Goal: Navigation & Orientation: Find specific page/section

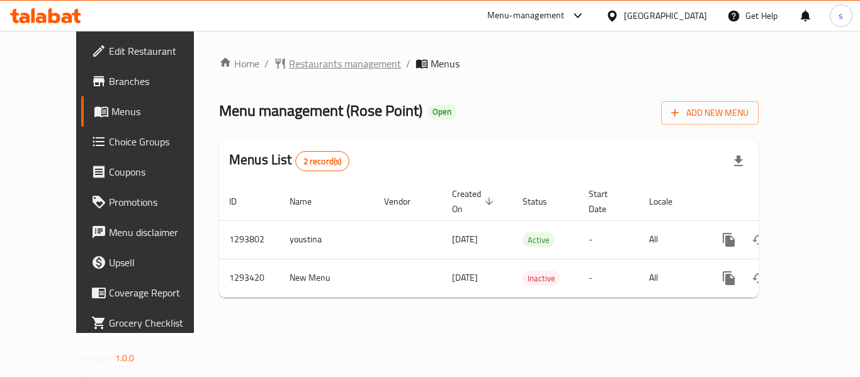
click at [289, 62] on span "Restaurants management" at bounding box center [345, 63] width 112 height 15
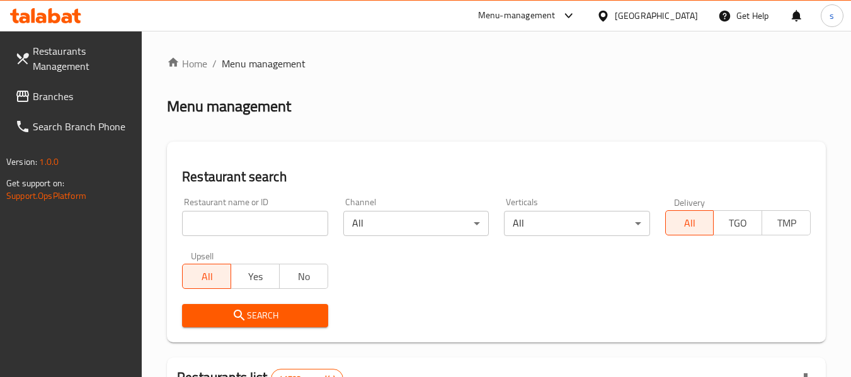
click at [246, 229] on input "search" at bounding box center [254, 223] width 145 height 25
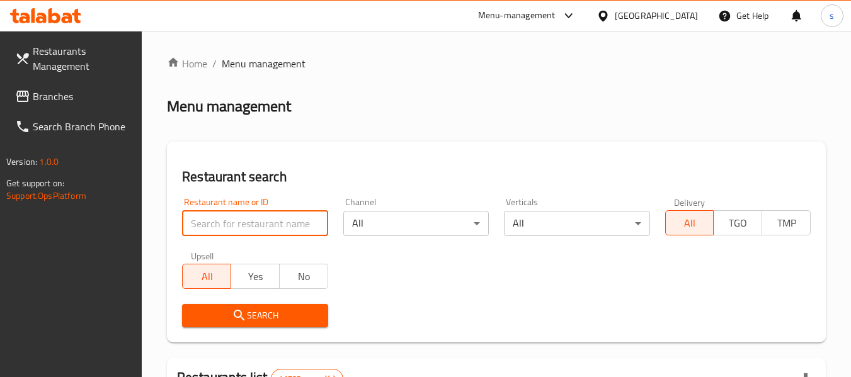
paste input "699516"
type input "699516"
click button "Search" at bounding box center [254, 315] width 145 height 23
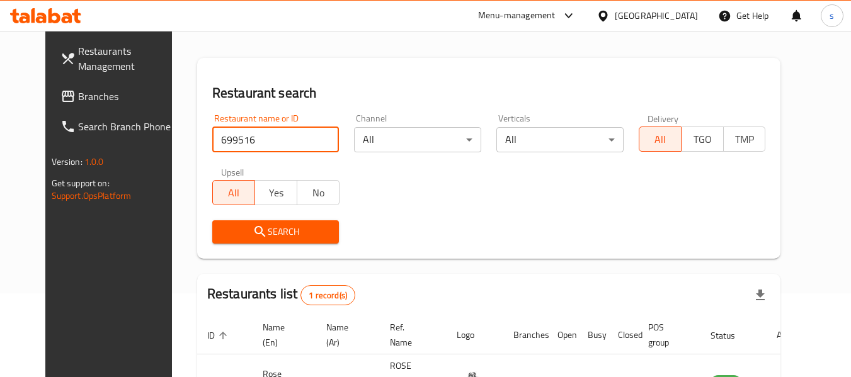
scroll to position [169, 0]
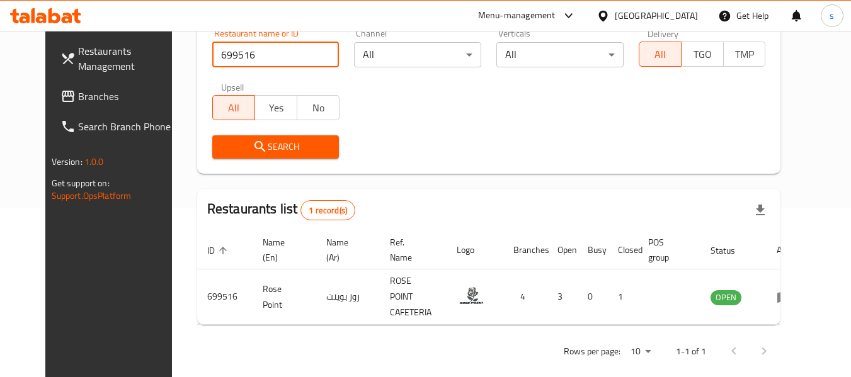
click at [654, 14] on div "[GEOGRAPHIC_DATA]" at bounding box center [656, 16] width 83 height 14
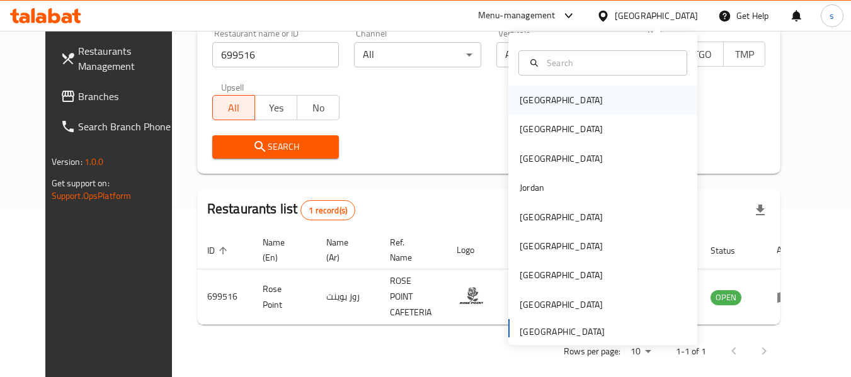
click at [547, 106] on div "[GEOGRAPHIC_DATA]" at bounding box center [560, 100] width 103 height 29
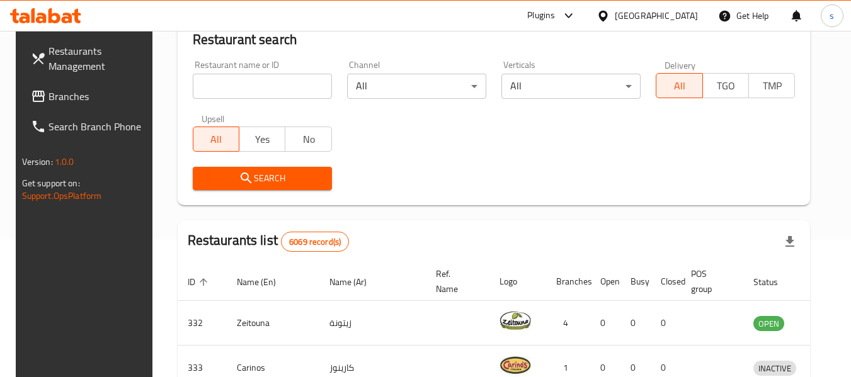
scroll to position [169, 0]
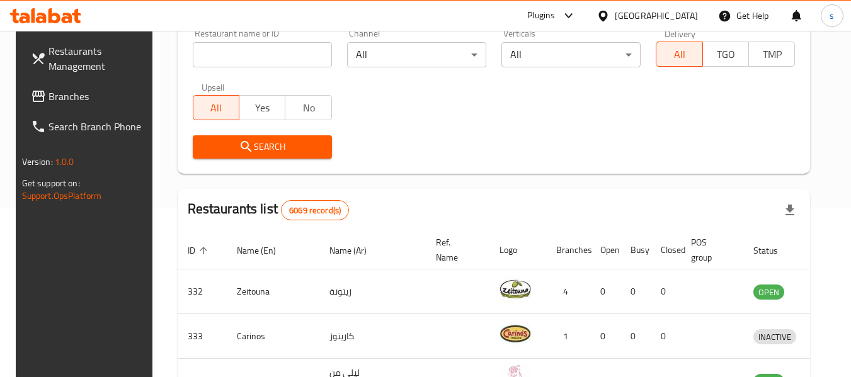
click at [48, 97] on span "Branches" at bounding box center [98, 96] width 100 height 15
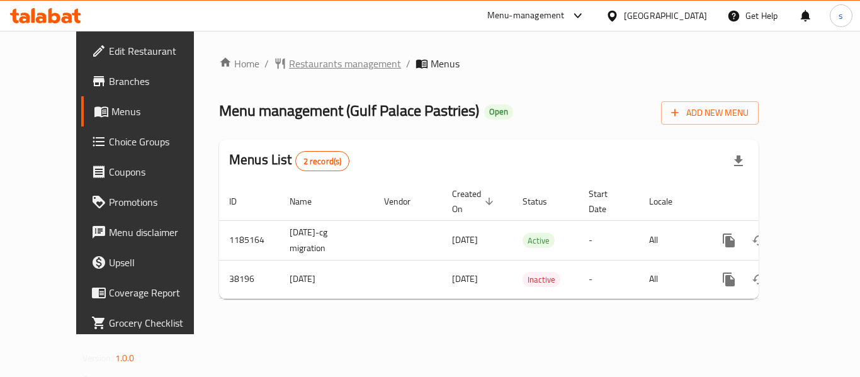
click at [289, 66] on span "Restaurants management" at bounding box center [345, 63] width 112 height 15
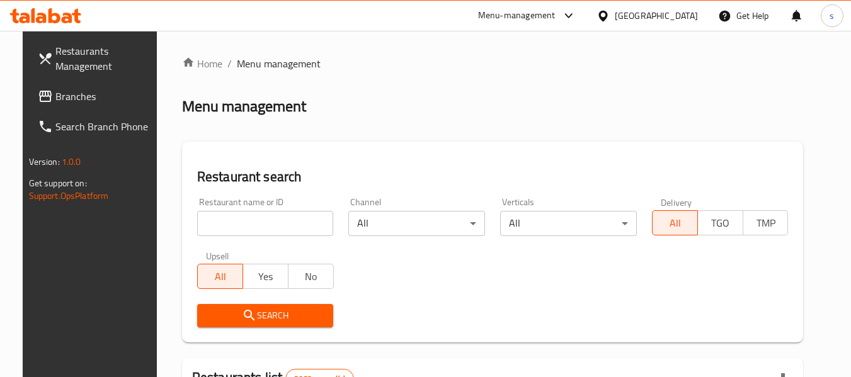
click at [227, 227] on input "search" at bounding box center [265, 223] width 137 height 25
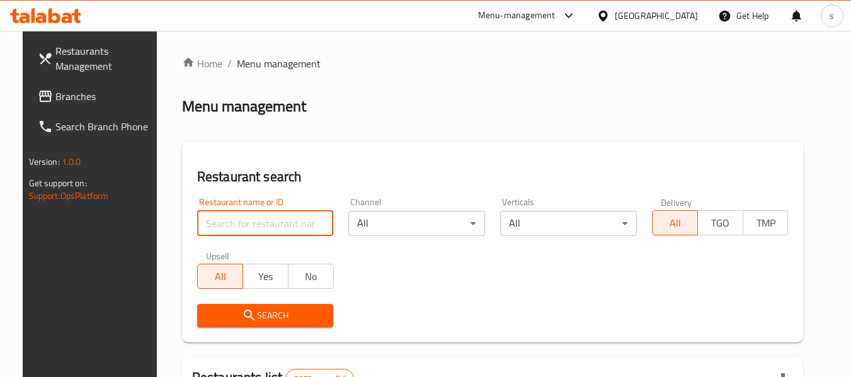
paste input "19894"
type input "19894"
click button "Search" at bounding box center [265, 315] width 137 height 23
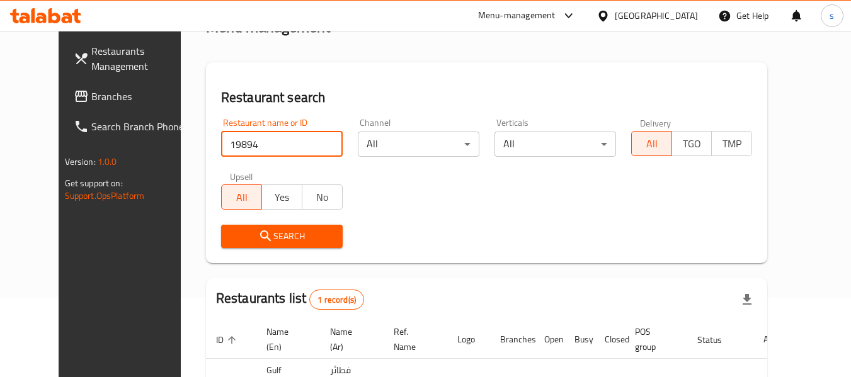
scroll to position [169, 0]
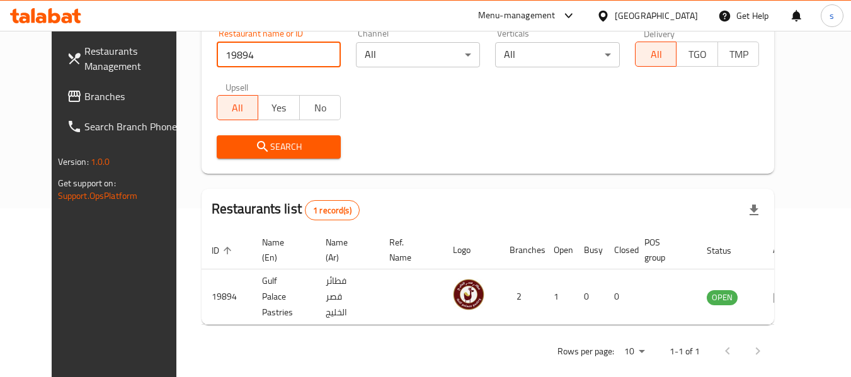
click at [610, 14] on icon at bounding box center [602, 15] width 13 height 13
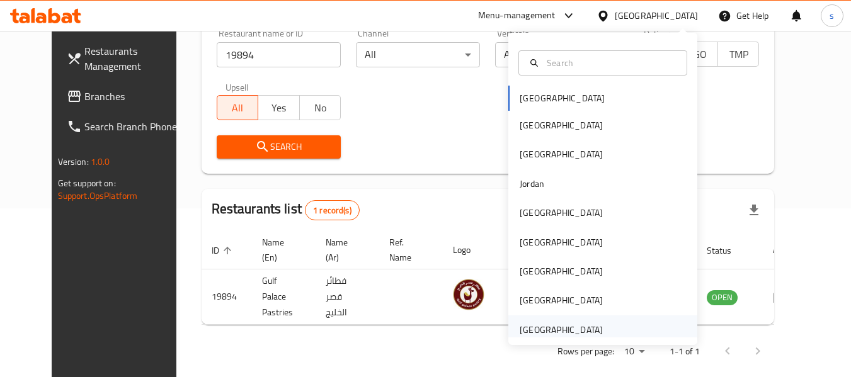
click at [533, 327] on div "[GEOGRAPHIC_DATA]" at bounding box center [561, 330] width 83 height 14
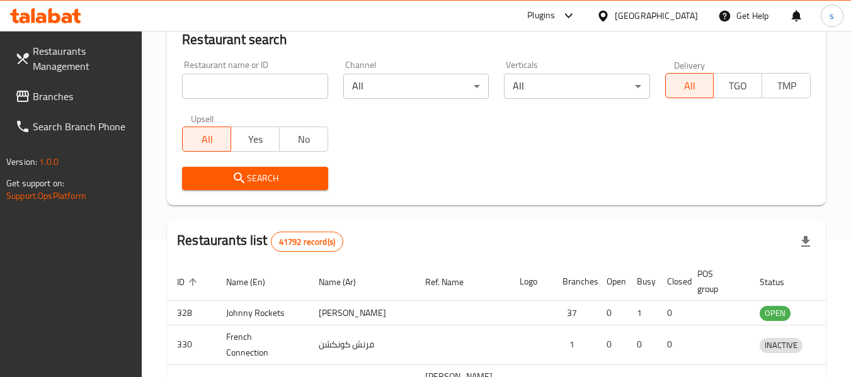
scroll to position [169, 0]
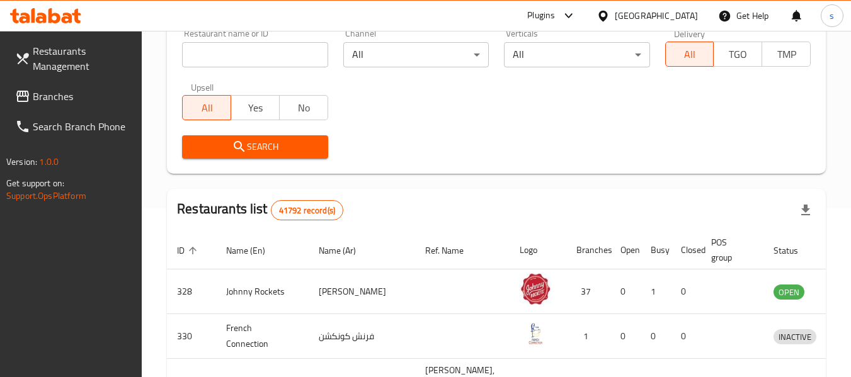
click at [61, 100] on span "Branches" at bounding box center [83, 96] width 100 height 15
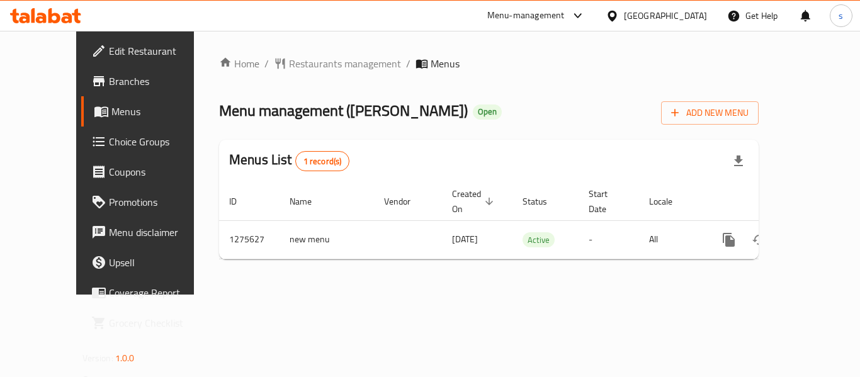
click at [289, 64] on span "Restaurants management" at bounding box center [345, 63] width 112 height 15
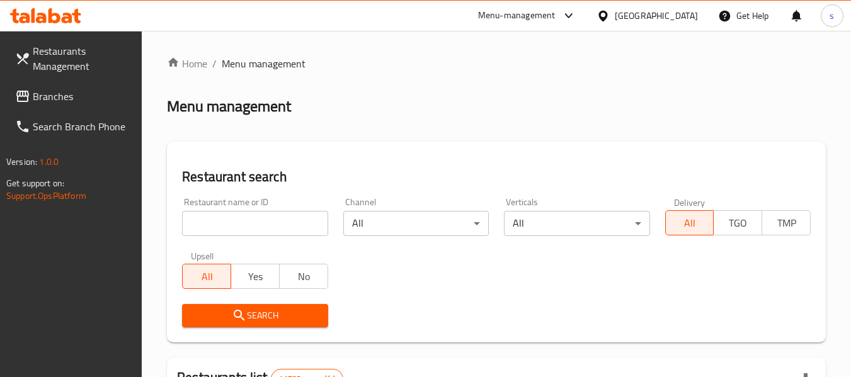
click at [226, 237] on div "Restaurant name or ID Restaurant name or ID" at bounding box center [254, 217] width 161 height 54
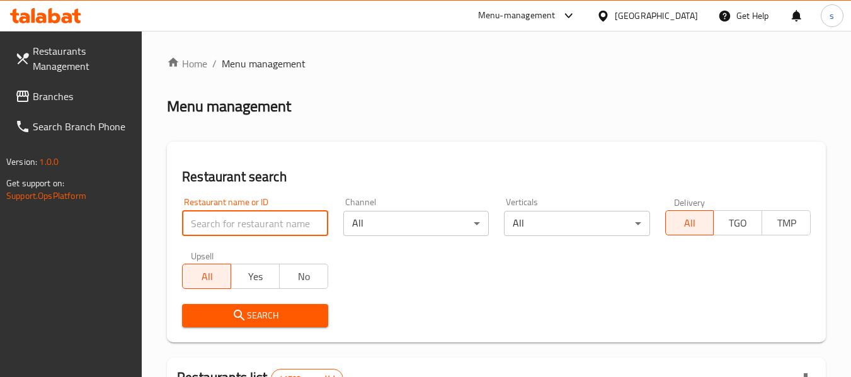
click at [231, 229] on input "search" at bounding box center [254, 223] width 145 height 25
paste input "691493"
type input "691493"
click button "Search" at bounding box center [254, 315] width 145 height 23
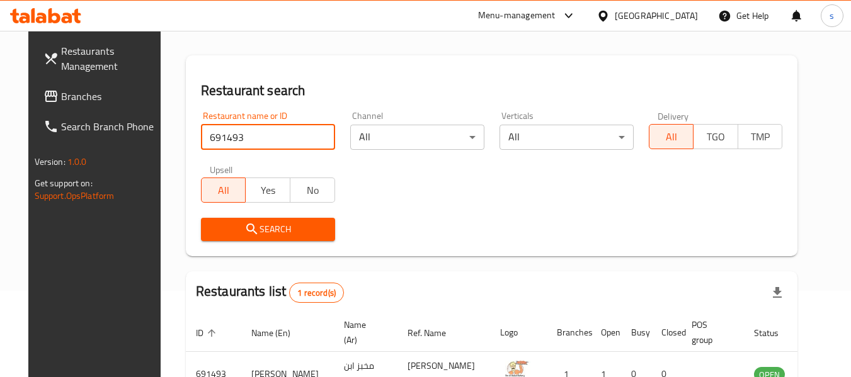
scroll to position [174, 0]
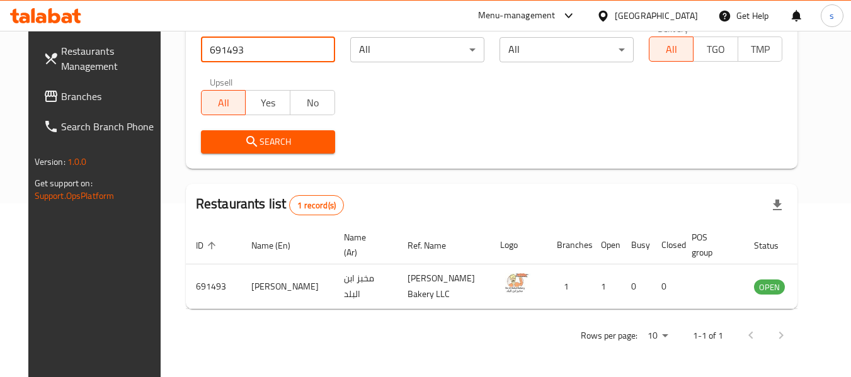
click at [635, 13] on div "[GEOGRAPHIC_DATA]" at bounding box center [656, 16] width 83 height 14
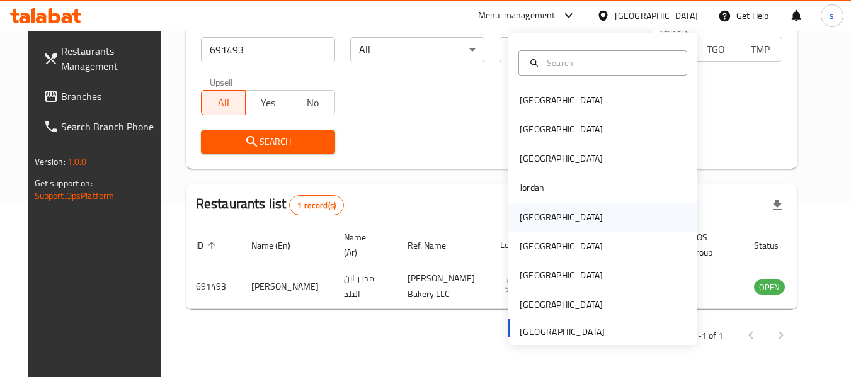
click at [532, 222] on div "[GEOGRAPHIC_DATA]" at bounding box center [561, 217] width 83 height 14
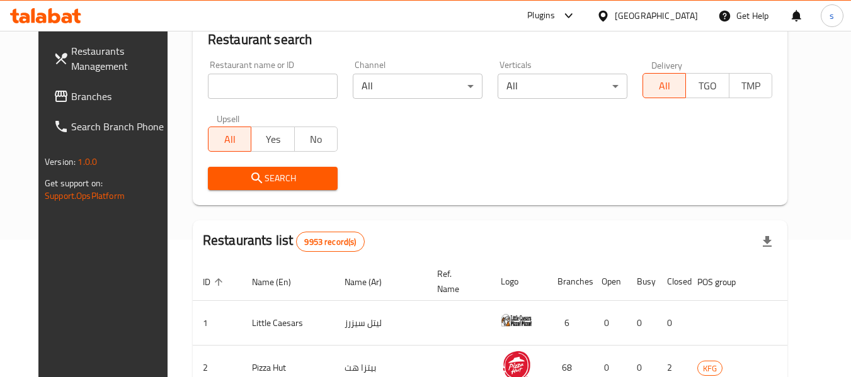
scroll to position [174, 0]
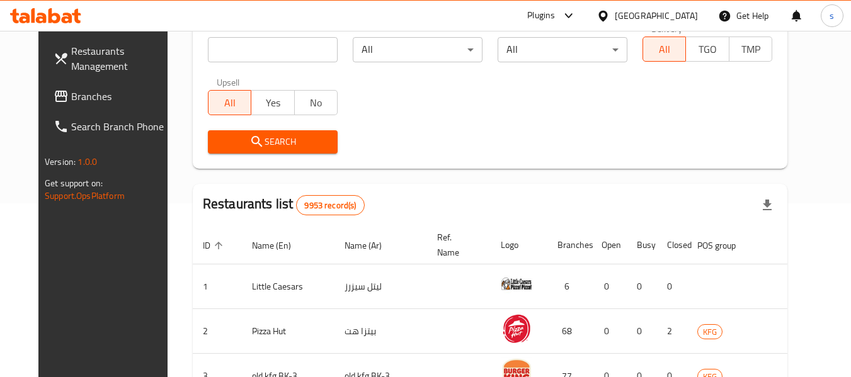
click at [71, 98] on span "Branches" at bounding box center [121, 96] width 100 height 15
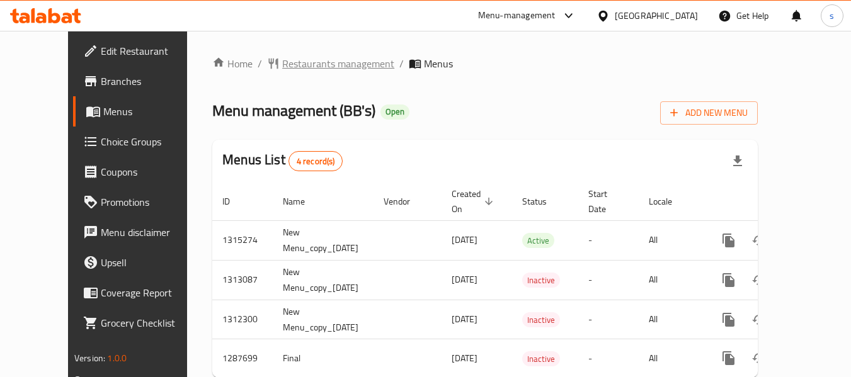
click at [290, 68] on span "Restaurants management" at bounding box center [338, 63] width 112 height 15
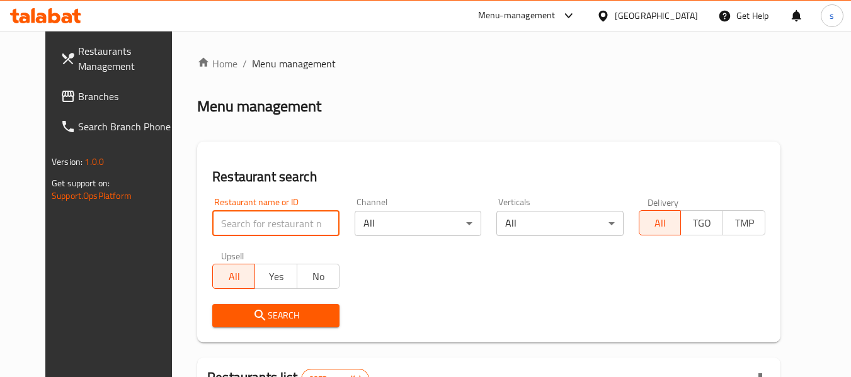
click at [237, 224] on input "search" at bounding box center [275, 223] width 127 height 25
paste input "696829"
type input "696829"
click button "Search" at bounding box center [275, 315] width 127 height 23
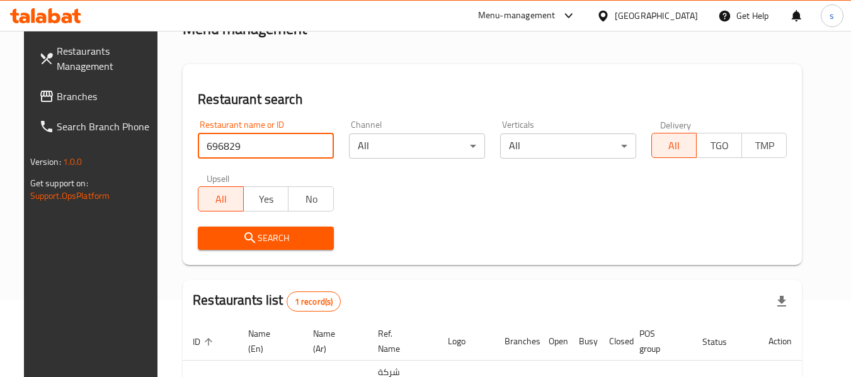
scroll to position [169, 0]
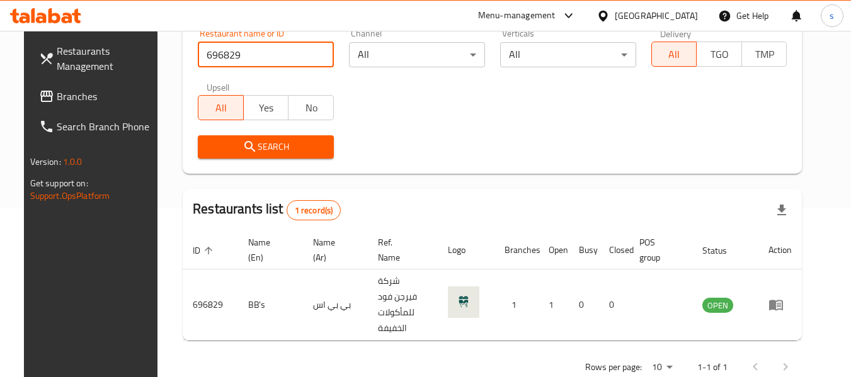
click at [671, 15] on div "[GEOGRAPHIC_DATA]" at bounding box center [656, 16] width 83 height 14
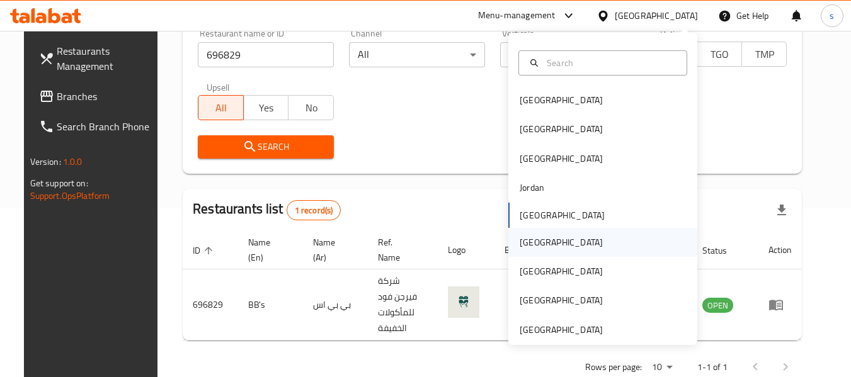
click at [543, 245] on div "[GEOGRAPHIC_DATA]" at bounding box center [560, 242] width 103 height 29
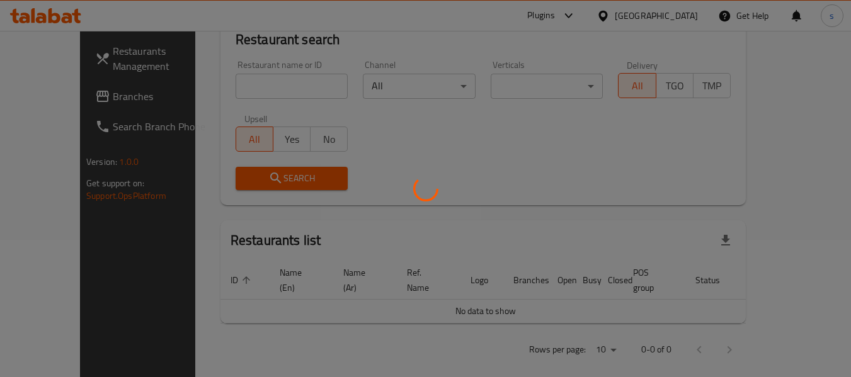
scroll to position [169, 0]
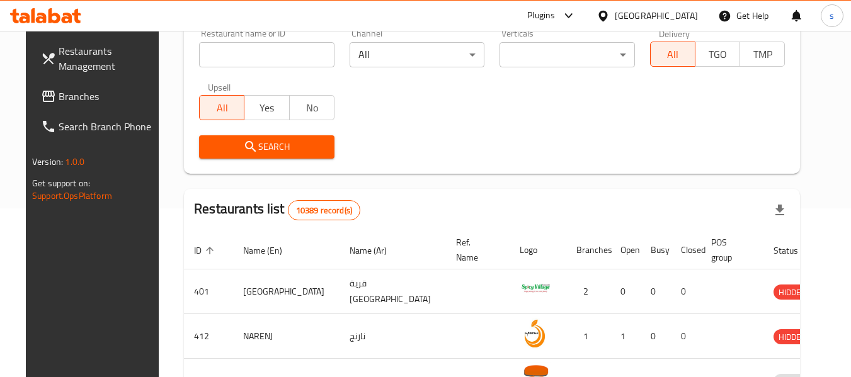
click at [64, 98] on span "Branches" at bounding box center [109, 96] width 100 height 15
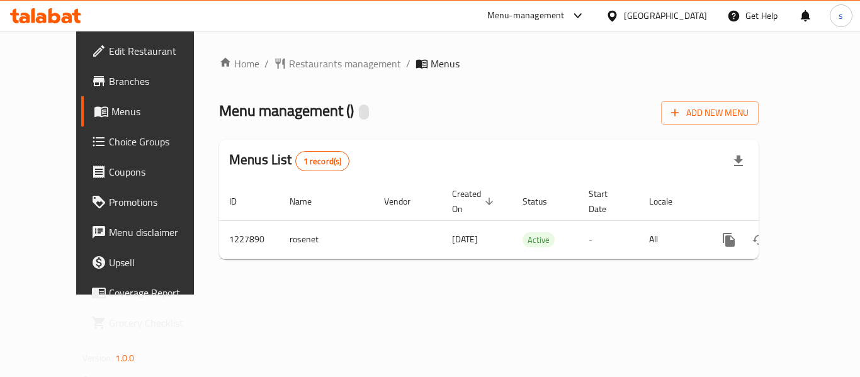
click at [300, 65] on span "Restaurants management" at bounding box center [345, 63] width 112 height 15
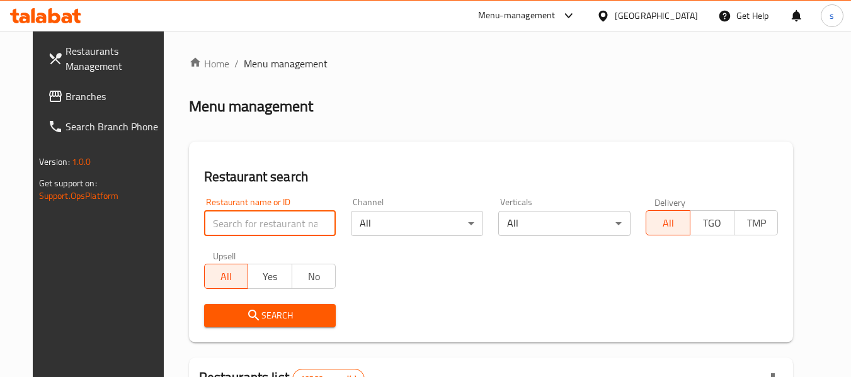
click at [245, 225] on input "search" at bounding box center [270, 223] width 132 height 25
paste input "676193"
type input "676193"
click button "Search" at bounding box center [270, 315] width 132 height 23
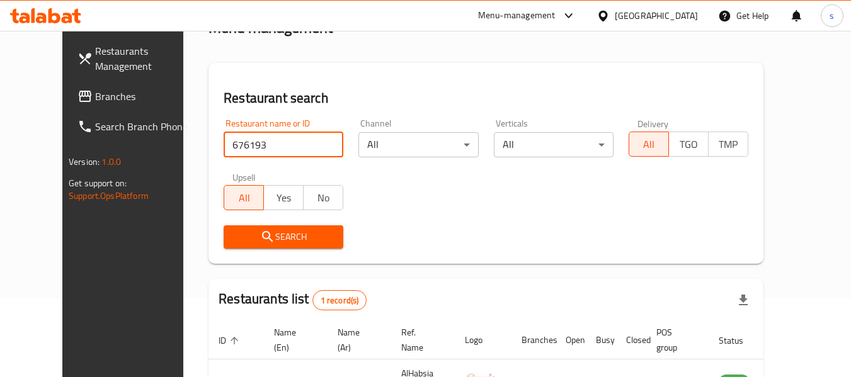
scroll to position [154, 0]
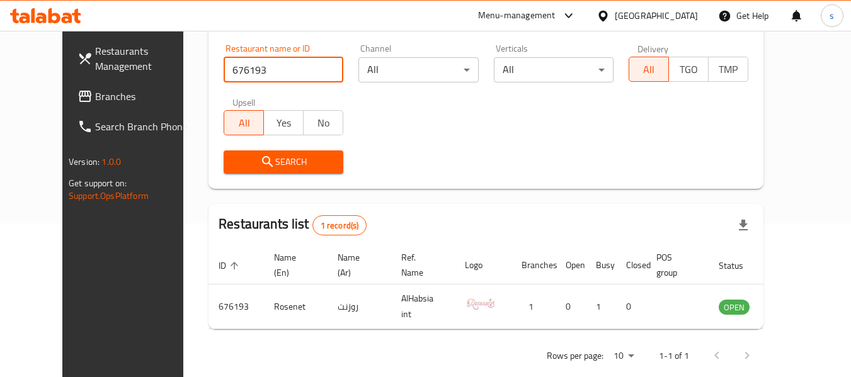
click at [674, 18] on div "Oman" at bounding box center [656, 16] width 83 height 14
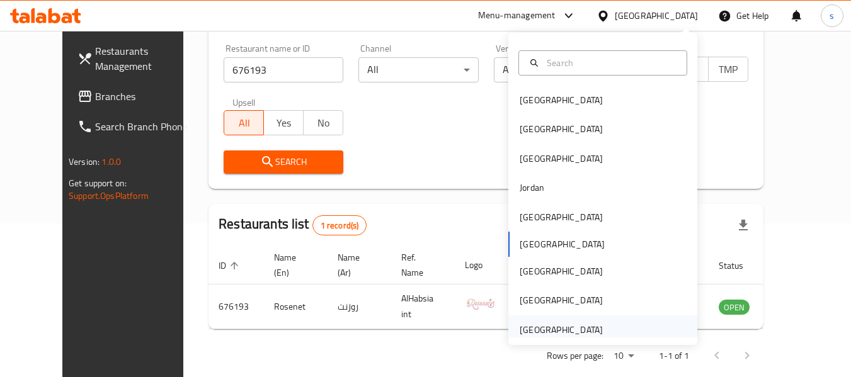
click at [533, 329] on div "United Arab Emirates" at bounding box center [561, 330] width 83 height 14
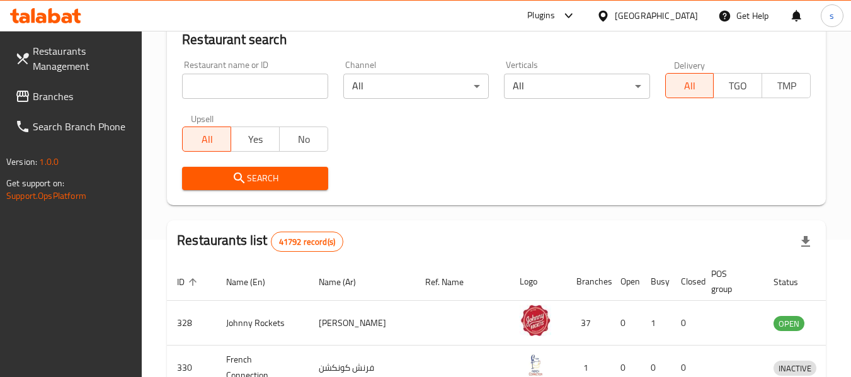
scroll to position [154, 0]
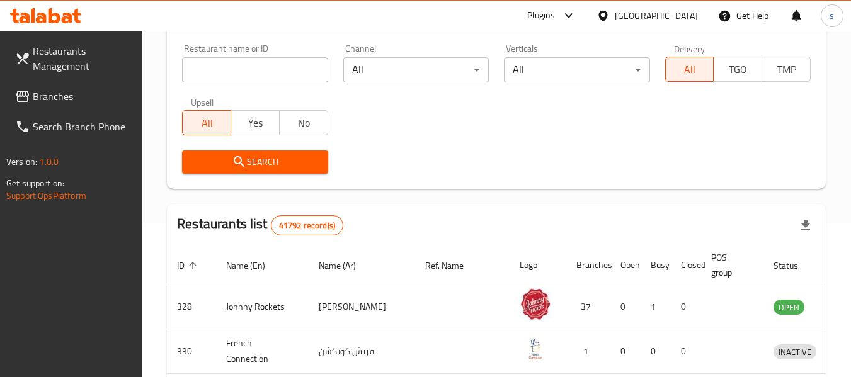
click at [58, 99] on span "Branches" at bounding box center [83, 96] width 100 height 15
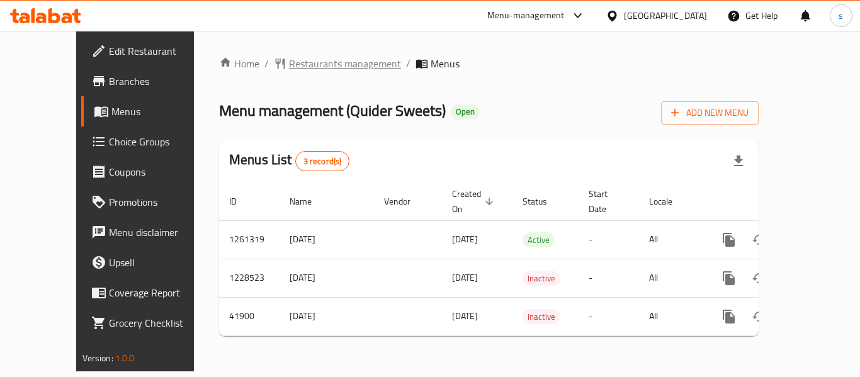
click at [289, 62] on span "Restaurants management" at bounding box center [345, 63] width 112 height 15
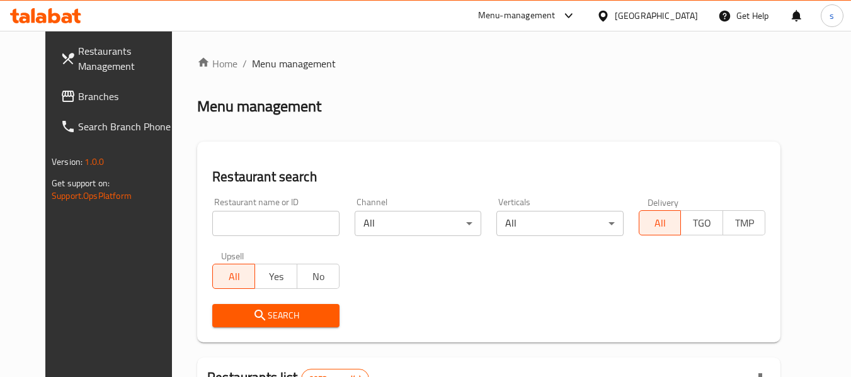
click at [251, 223] on input "search" at bounding box center [275, 223] width 127 height 25
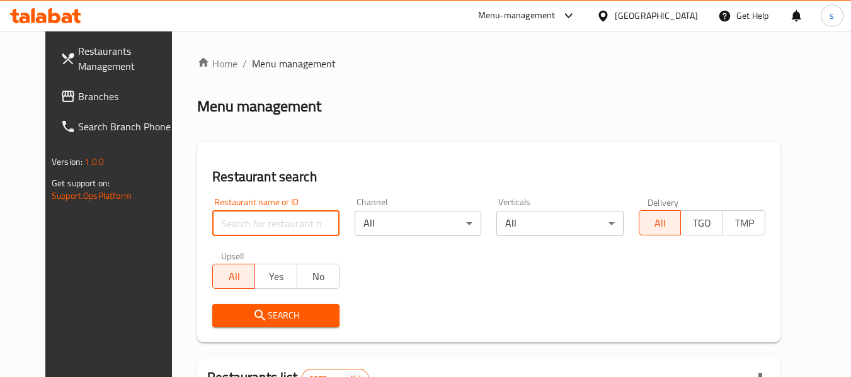
paste input "21862"
type input "21862"
click button "Search" at bounding box center [275, 315] width 127 height 23
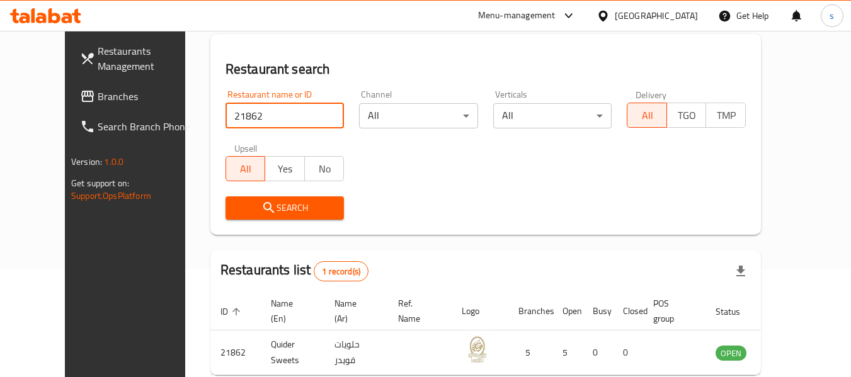
scroll to position [174, 0]
